Goal: Task Accomplishment & Management: Manage account settings

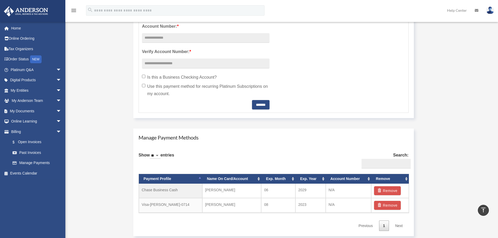
scroll to position [288, 0]
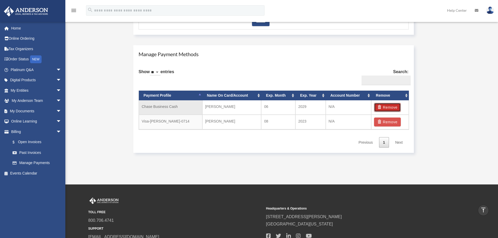
click at [394, 106] on button "Remove" at bounding box center [387, 107] width 27 height 9
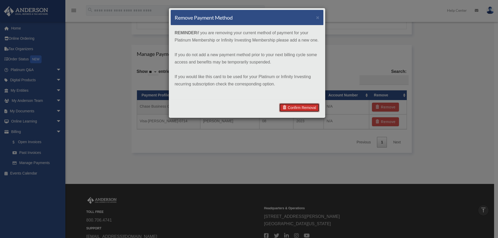
click at [303, 107] on link "Confirm Removal" at bounding box center [299, 107] width 40 height 9
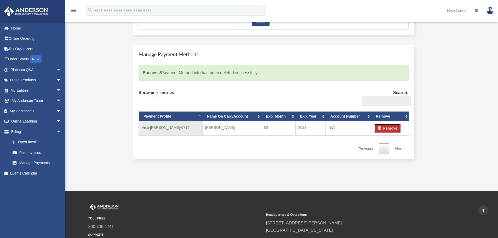
click at [393, 129] on button "Remove" at bounding box center [387, 128] width 27 height 9
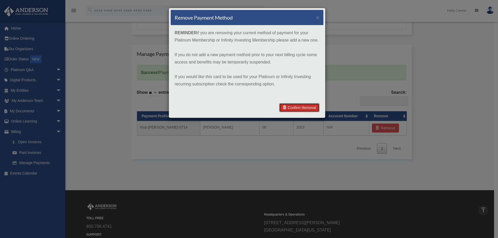
click at [299, 106] on link "Confirm Removal" at bounding box center [299, 107] width 40 height 9
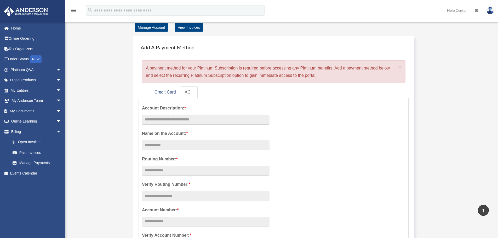
scroll to position [0, 0]
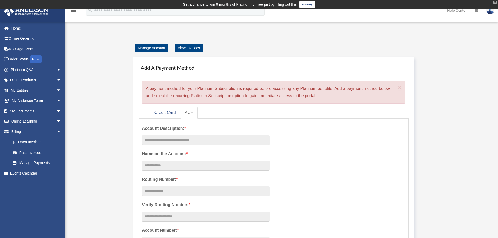
click at [495, 1] on div "X" at bounding box center [494, 2] width 3 height 3
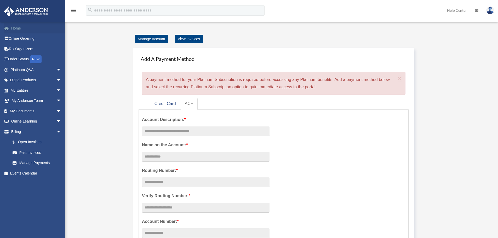
click at [16, 29] on link "Home" at bounding box center [37, 28] width 66 height 10
click at [19, 39] on link "Online Ordering" at bounding box center [37, 38] width 66 height 10
click at [22, 71] on link "Platinum Q&A arrow_drop_down" at bounding box center [37, 70] width 66 height 10
